Goal: Task Accomplishment & Management: Manage account settings

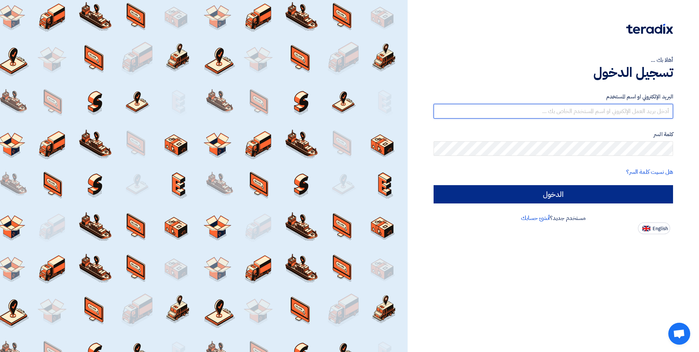
type input "[EMAIL_ADDRESS][DOMAIN_NAME]"
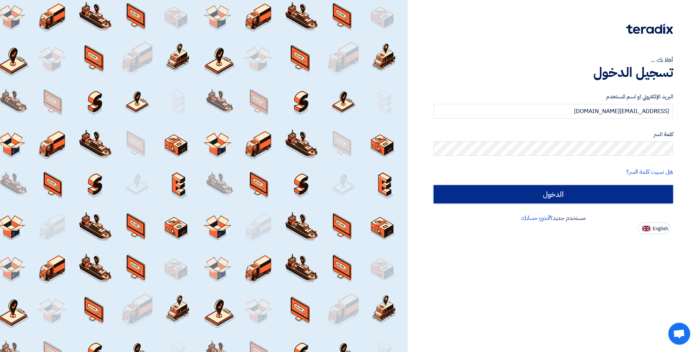
click at [583, 200] on input "الدخول" at bounding box center [552, 194] width 239 height 18
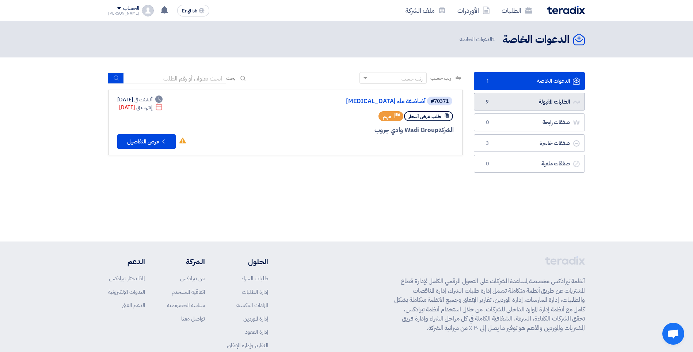
click at [561, 103] on link "الطلبات المقبولة الطلبات المقبولة 9" at bounding box center [529, 102] width 111 height 18
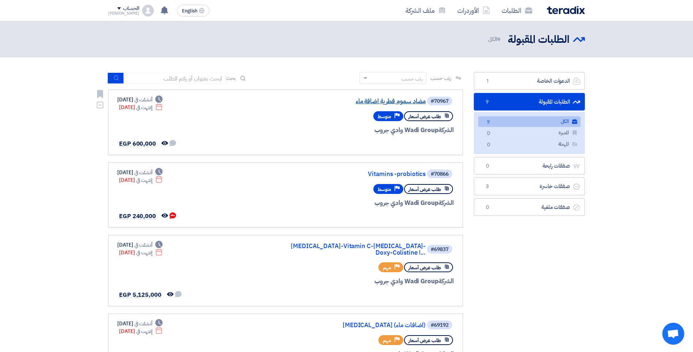
click at [377, 100] on link "مضاد سموم فطرية اضافة ماء" at bounding box center [353, 101] width 146 height 7
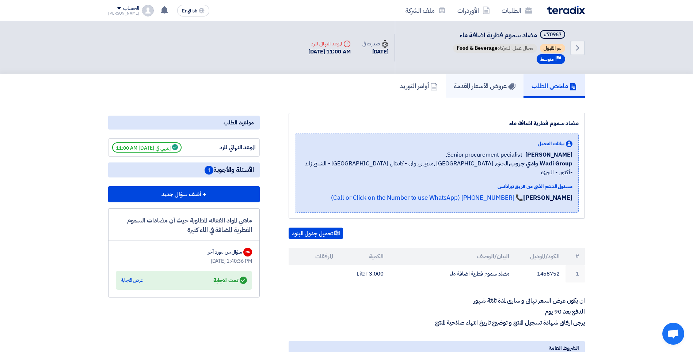
click at [479, 83] on h5 "عروض الأسعار المقدمة" at bounding box center [485, 85] width 62 height 8
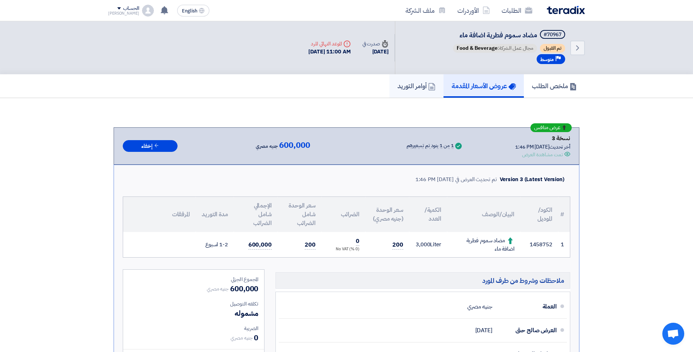
click at [402, 88] on h5 "أوامر التوريد" at bounding box center [417, 85] width 38 height 8
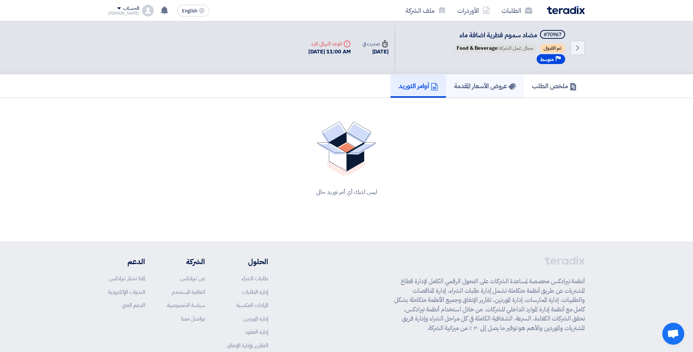
click at [468, 82] on h5 "عروض الأسعار المقدمة" at bounding box center [485, 85] width 62 height 8
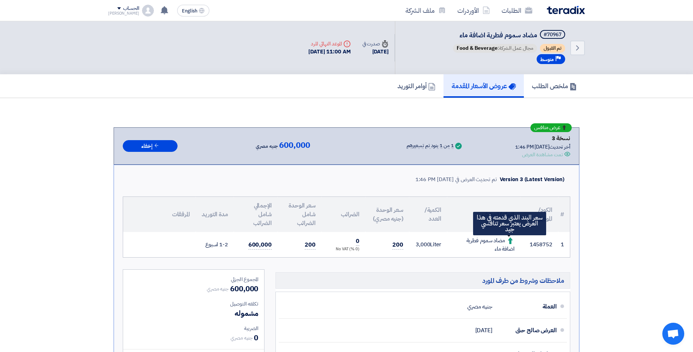
click at [508, 238] on icon at bounding box center [510, 240] width 7 height 7
click at [567, 84] on h5 "ملخص الطلب" at bounding box center [554, 85] width 45 height 8
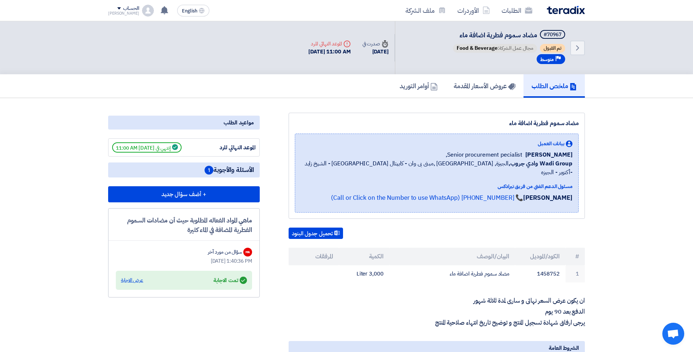
click at [123, 281] on div "عرض الاجابة" at bounding box center [132, 279] width 22 height 7
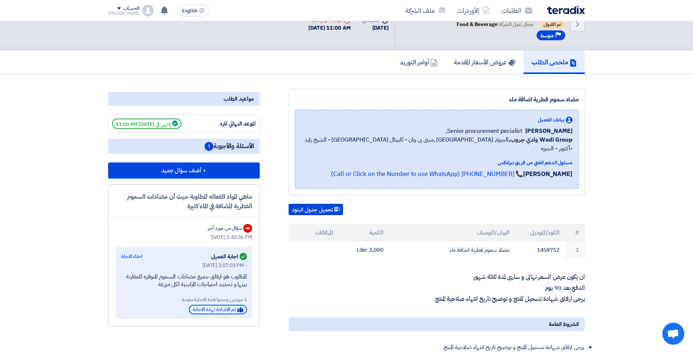
scroll to position [37, 0]
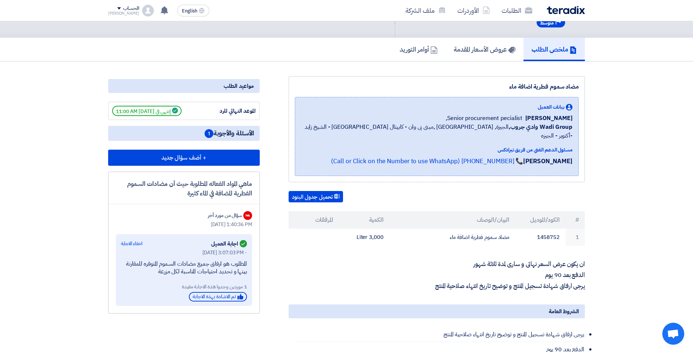
click at [236, 222] on div "[DATE] 1:40:36 PM" at bounding box center [184, 224] width 136 height 8
click at [244, 216] on div "MA" at bounding box center [247, 215] width 9 height 9
click at [247, 216] on div "MA" at bounding box center [247, 215] width 9 height 9
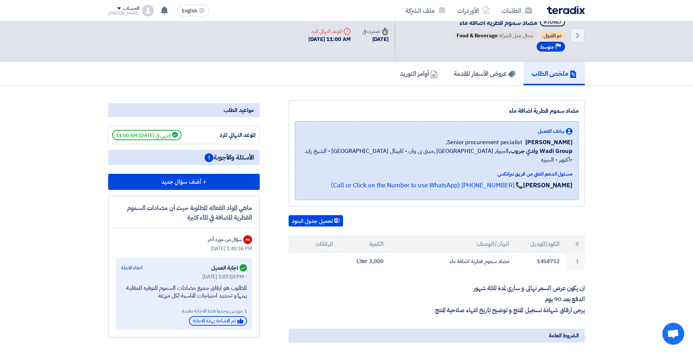
scroll to position [0, 0]
